Goal: Check status: Check status

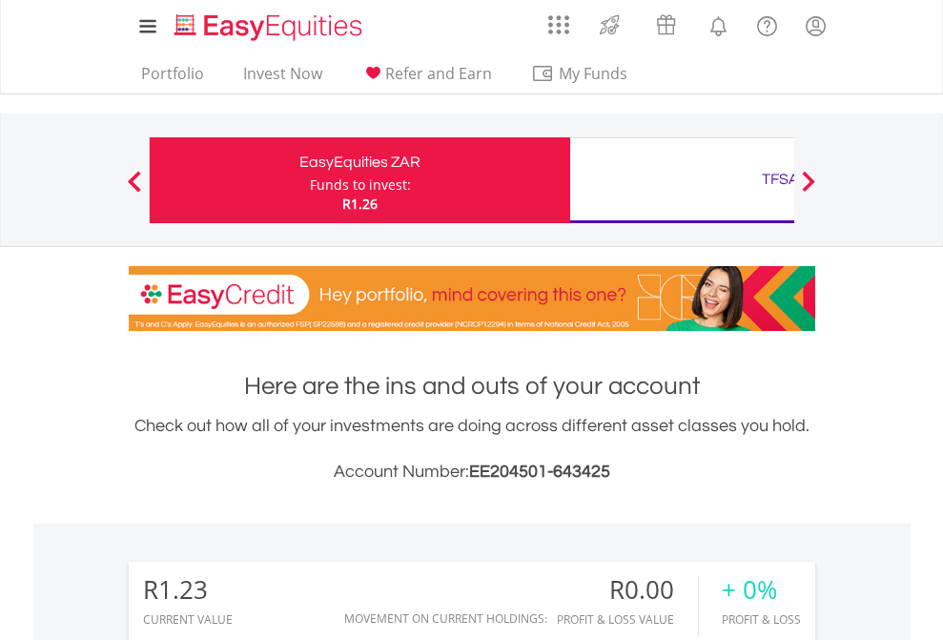
scroll to position [183, 299]
click at [310, 180] on div "Funds to invest:" at bounding box center [360, 184] width 101 height 19
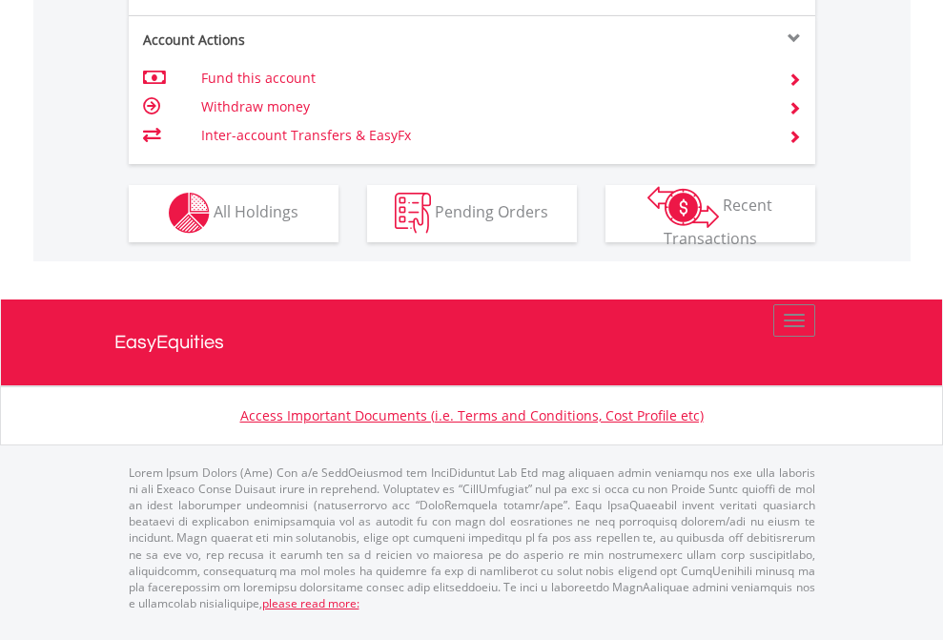
scroll to position [1782, 0]
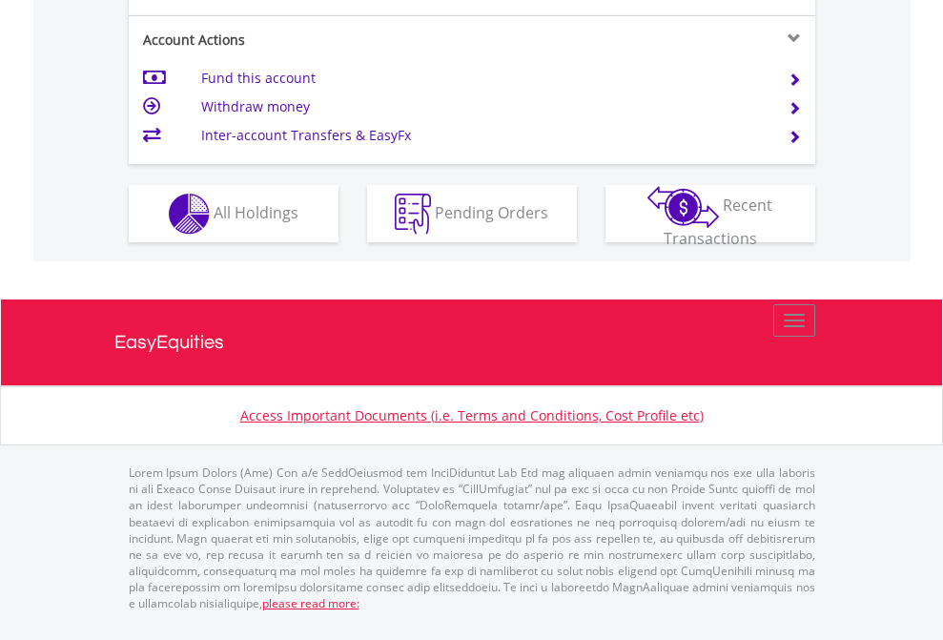
scroll to position [1827, 0]
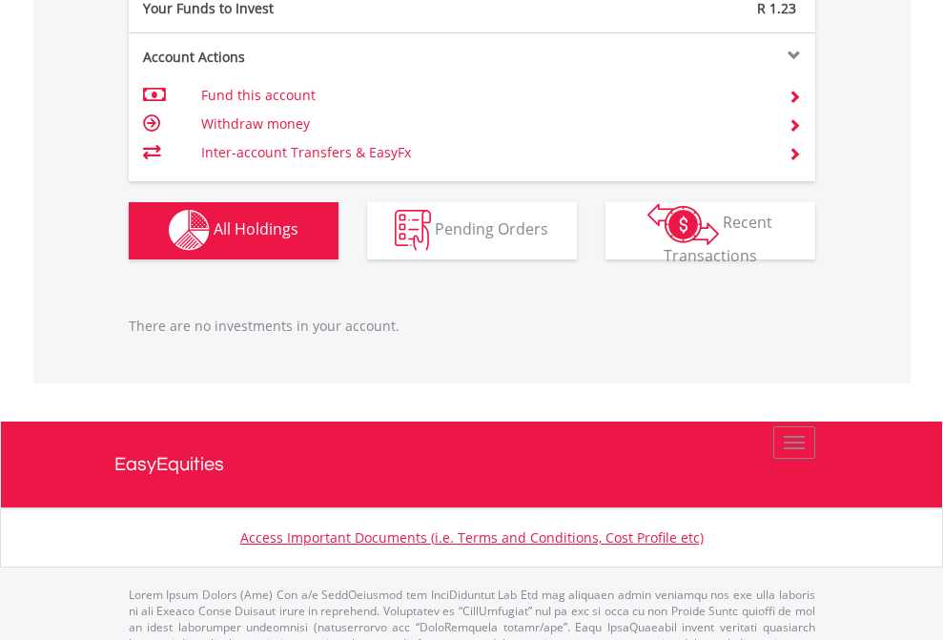
scroll to position [1887, 0]
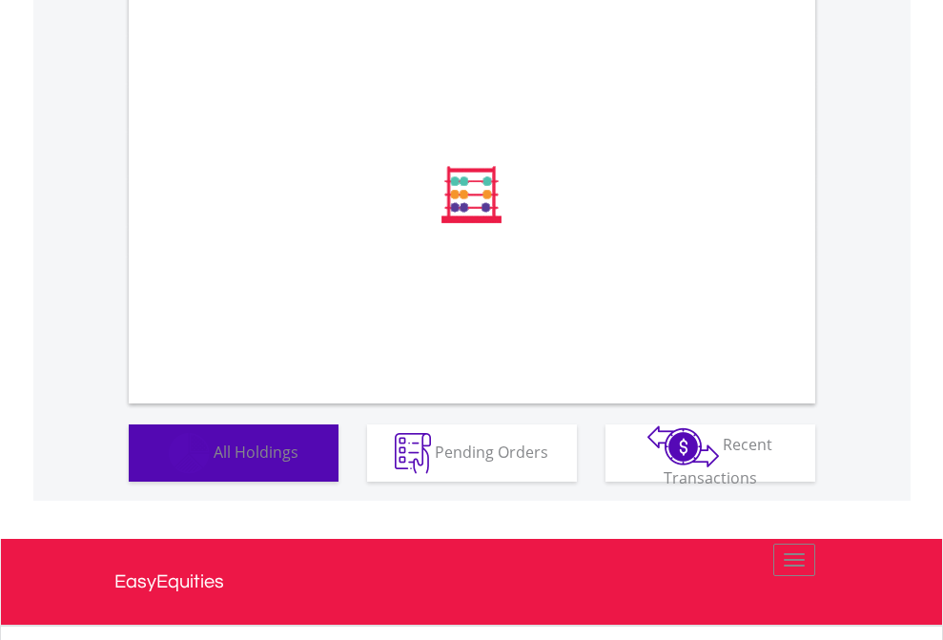
click at [214, 461] on span "All Holdings" at bounding box center [256, 450] width 85 height 21
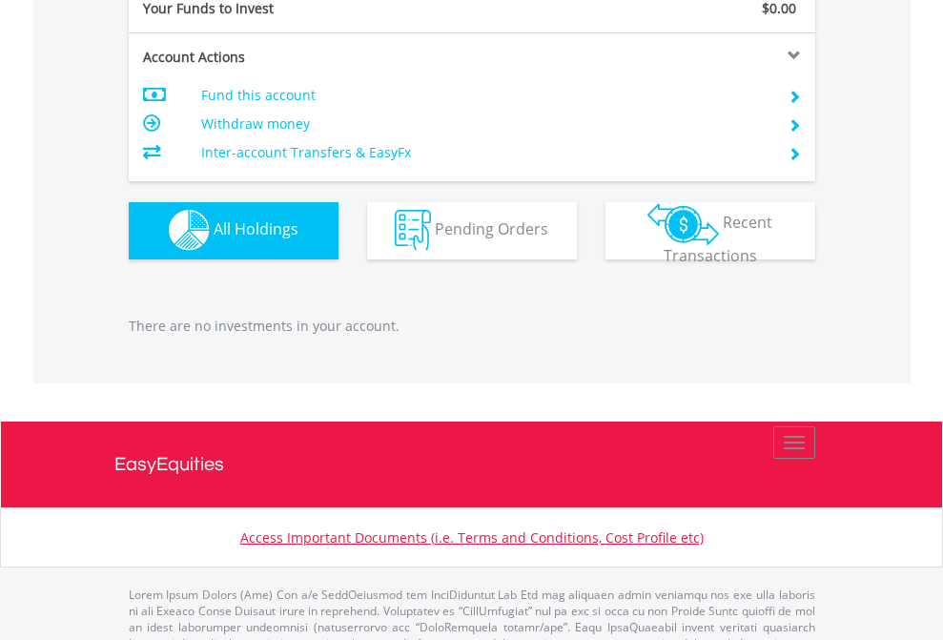
scroll to position [1887, 0]
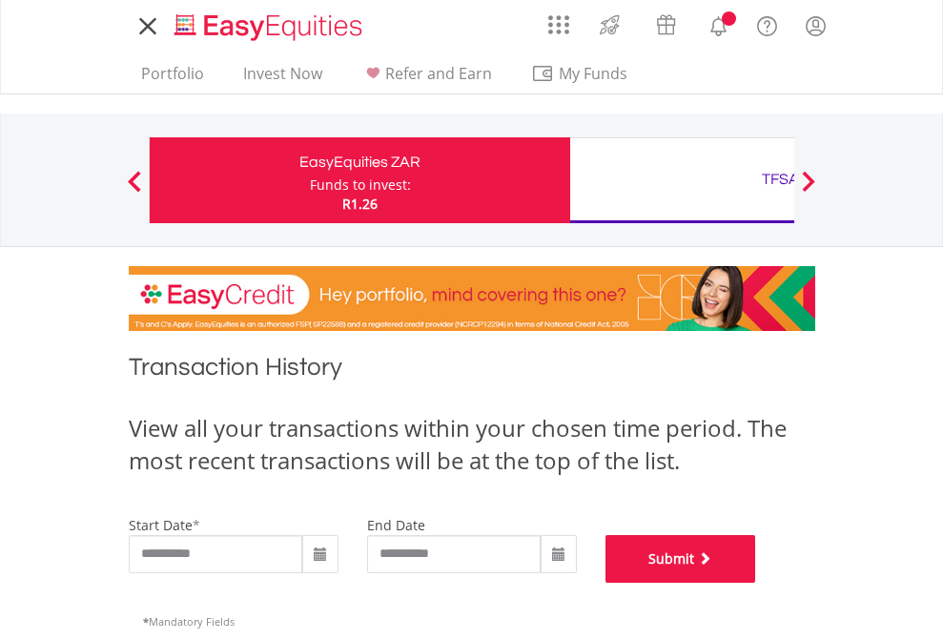
click at [756, 582] on button "Submit" at bounding box center [680, 559] width 151 height 48
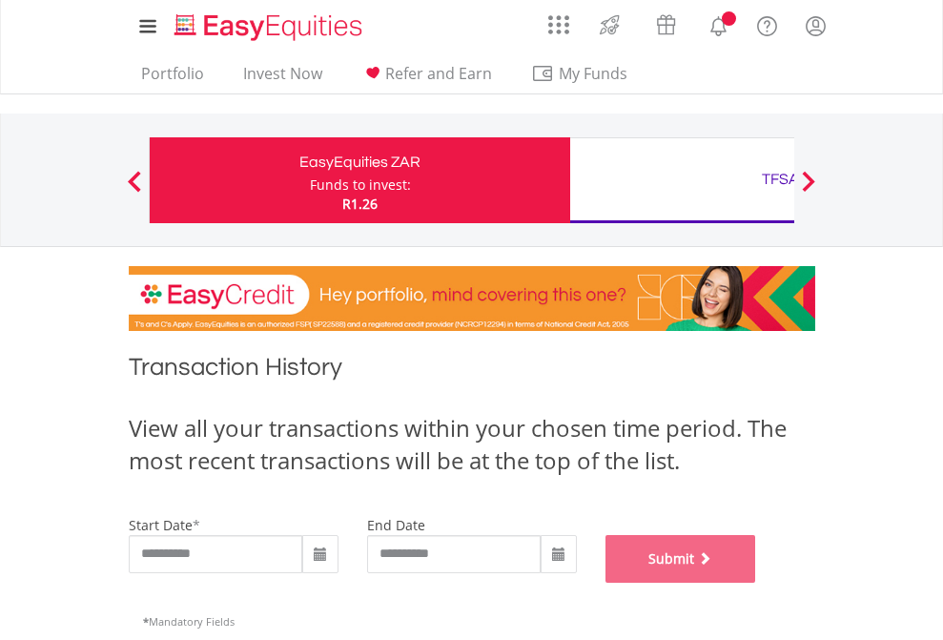
scroll to position [773, 0]
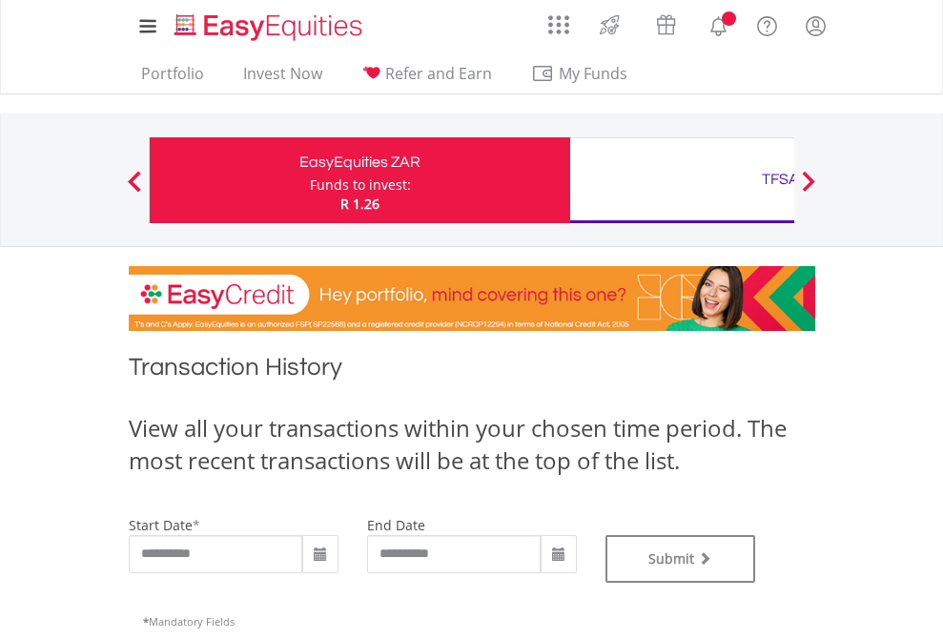
click at [682, 180] on div "TFSA" at bounding box center [779, 179] width 397 height 27
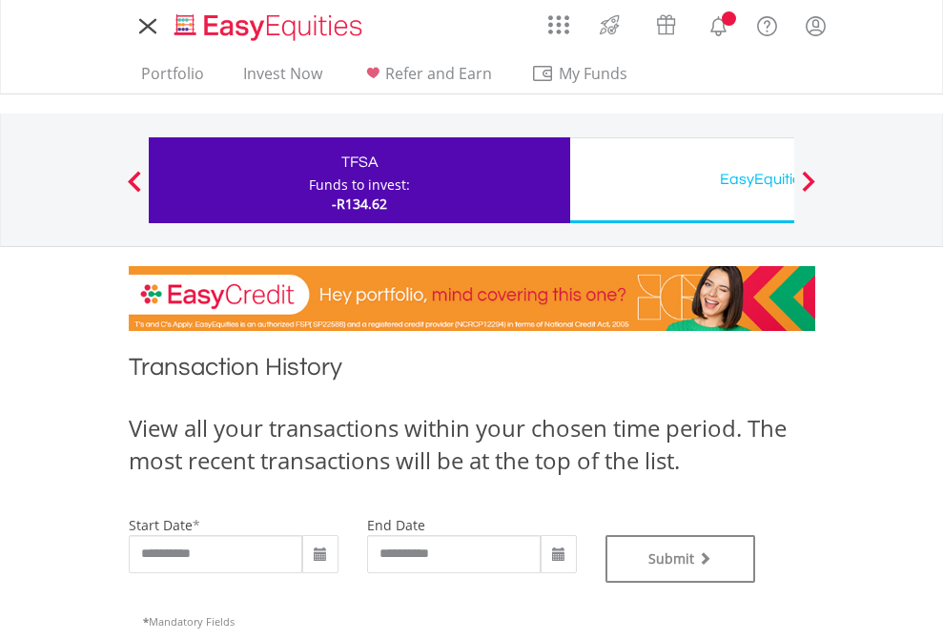
type input "**********"
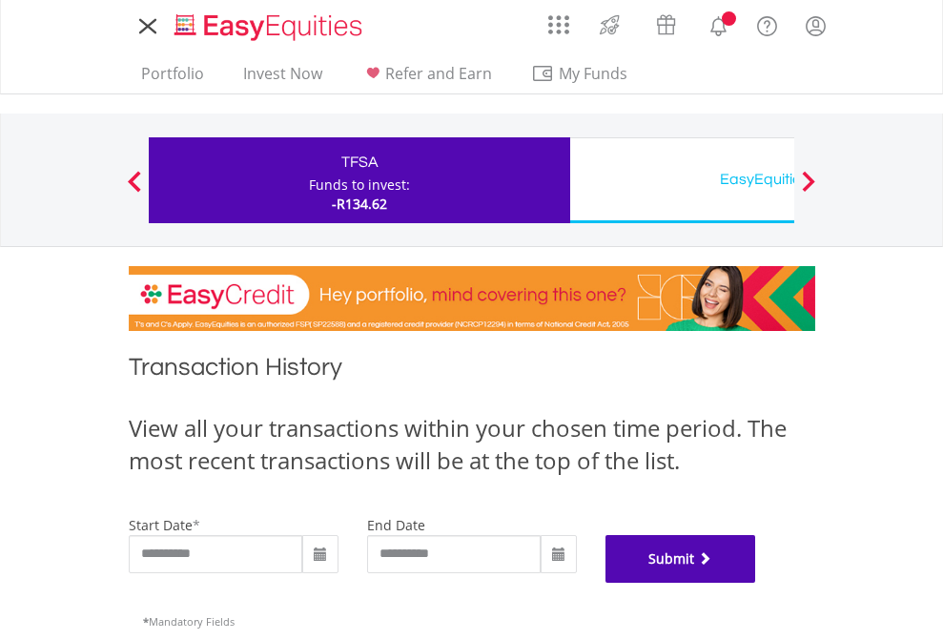
click at [756, 582] on button "Submit" at bounding box center [680, 559] width 151 height 48
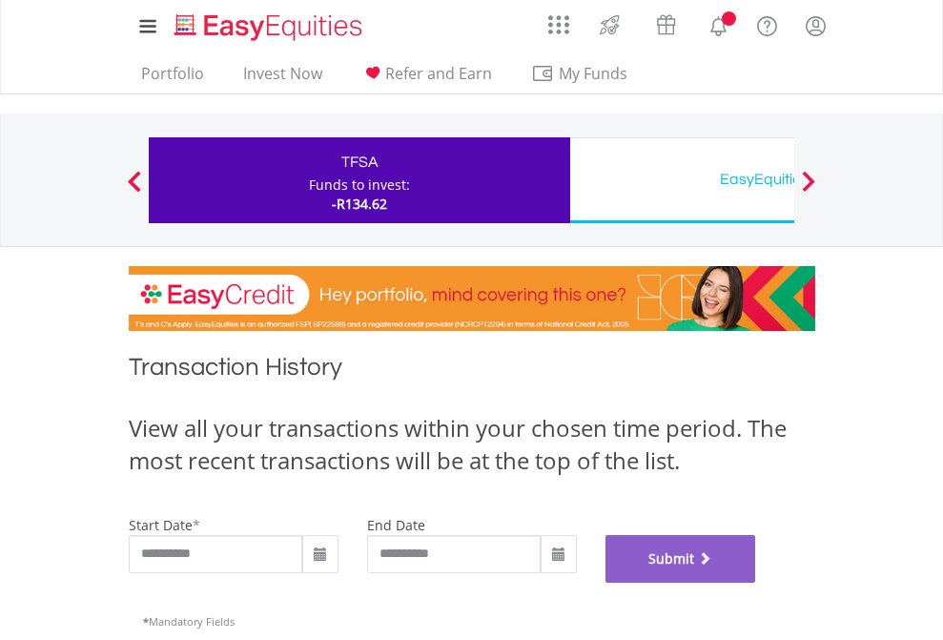
scroll to position [773, 0]
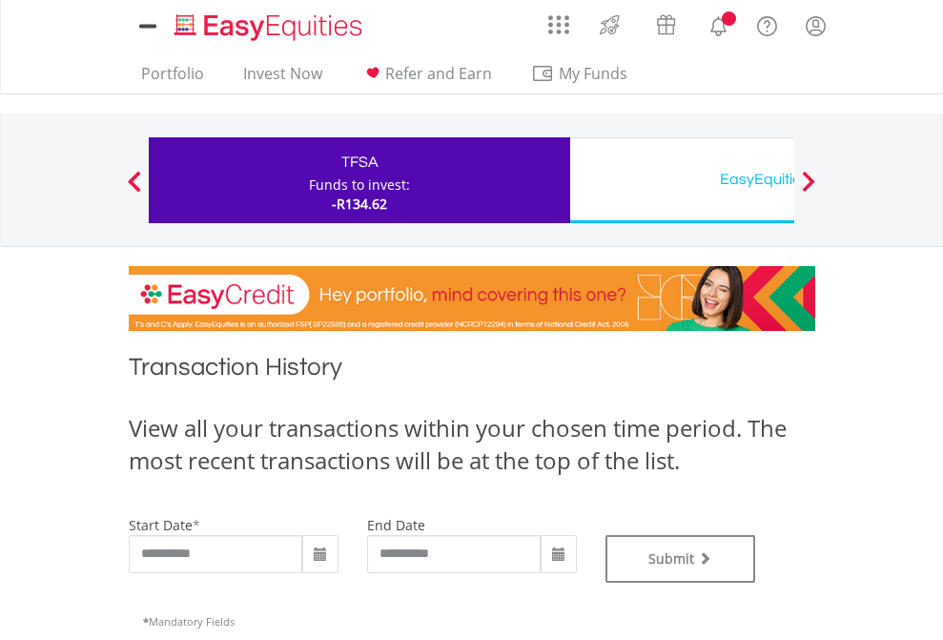
click at [682, 180] on div "EasyEquities USD" at bounding box center [779, 179] width 397 height 27
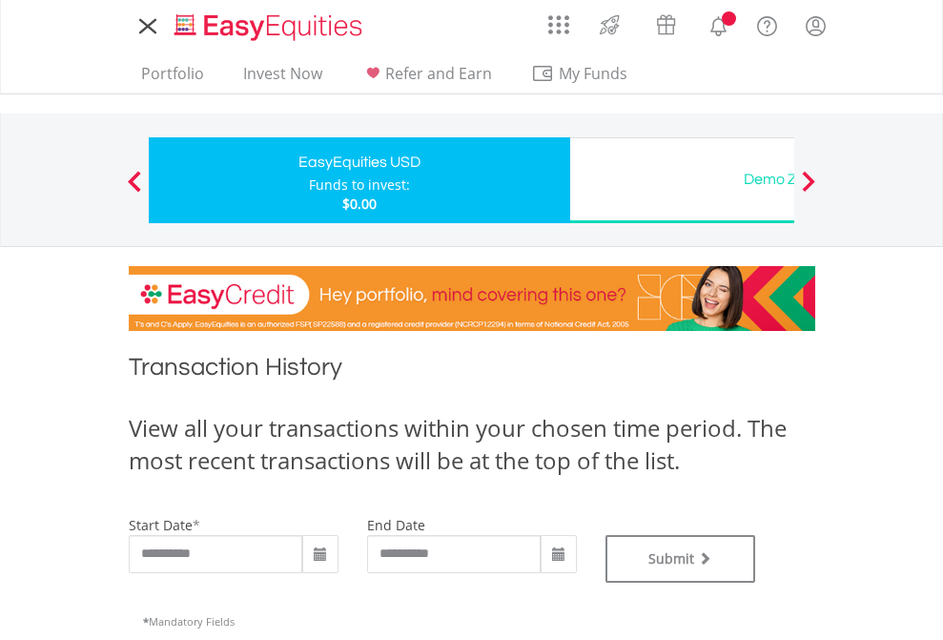
type input "**********"
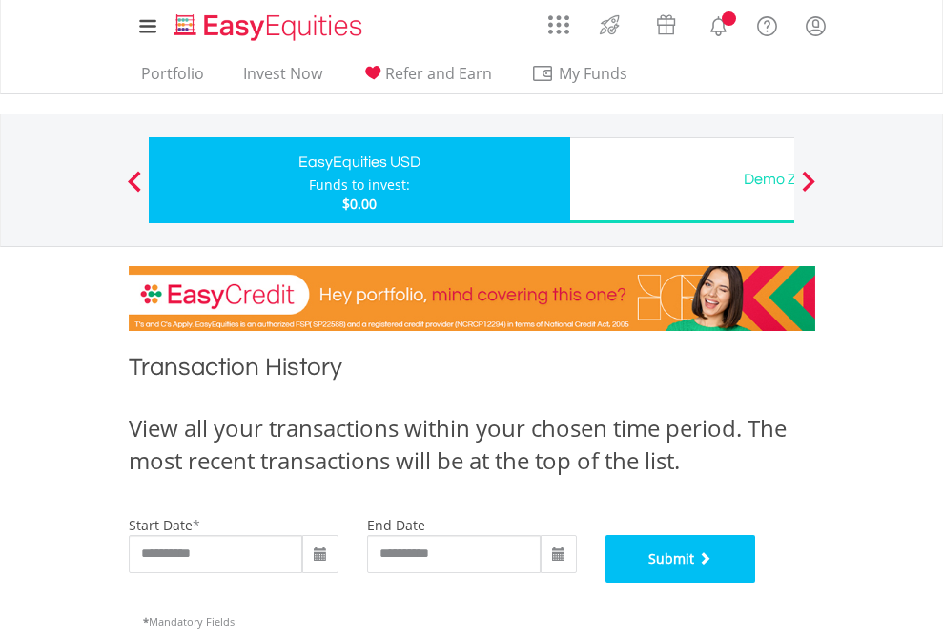
click at [756, 582] on button "Submit" at bounding box center [680, 559] width 151 height 48
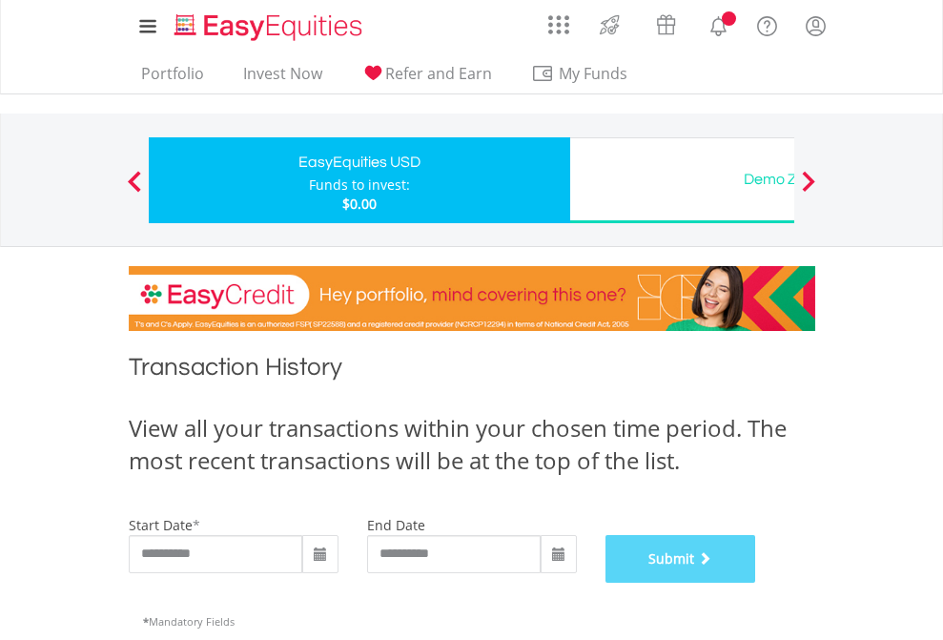
scroll to position [773, 0]
